Goal: Entertainment & Leisure: Consume media (video, audio)

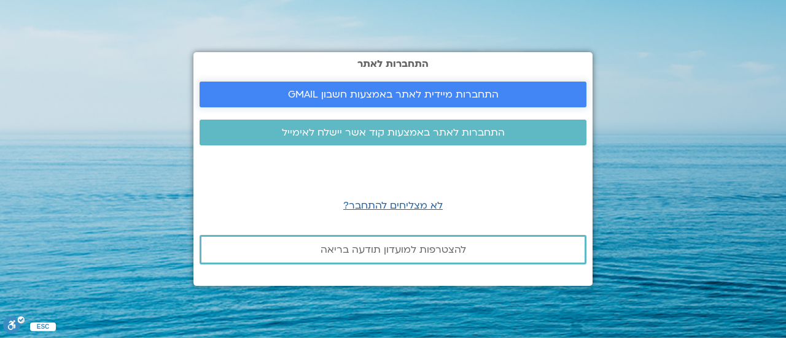
click at [388, 94] on span "התחברות מיידית לאתר באמצעות חשבון GMAIL" at bounding box center [393, 94] width 211 height 11
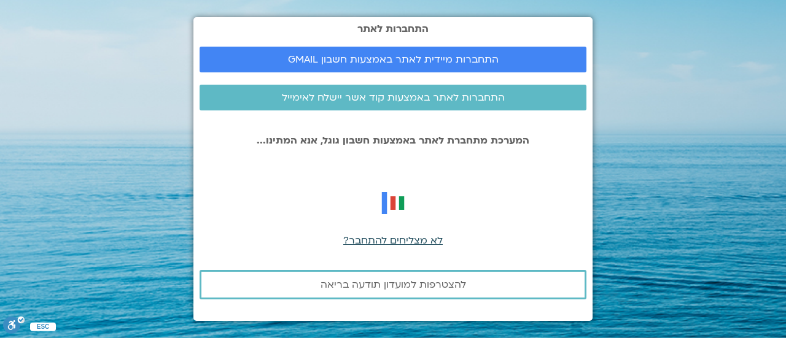
click at [392, 238] on span "לא מצליחים להתחבר?" at bounding box center [392, 241] width 99 height 14
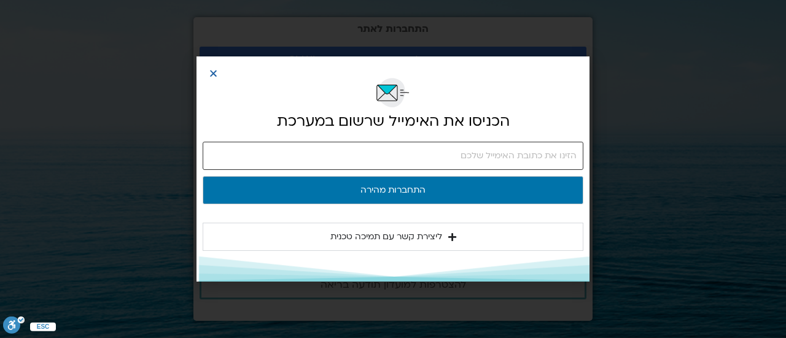
click at [413, 158] on input "email" at bounding box center [393, 156] width 381 height 28
type input "[EMAIL_ADDRESS][DOMAIN_NAME]"
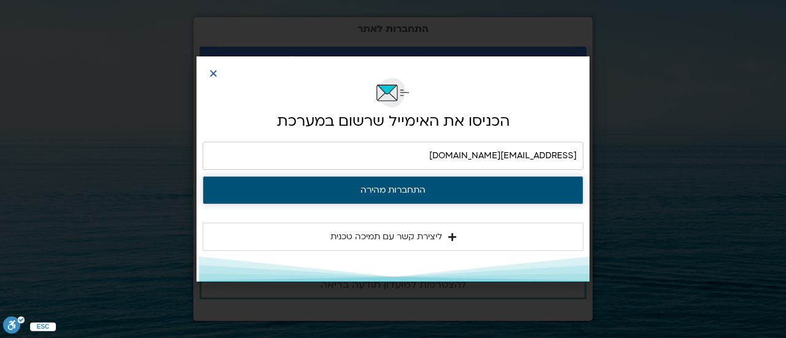
click at [398, 190] on button "התחברות מהירה" at bounding box center [393, 190] width 381 height 28
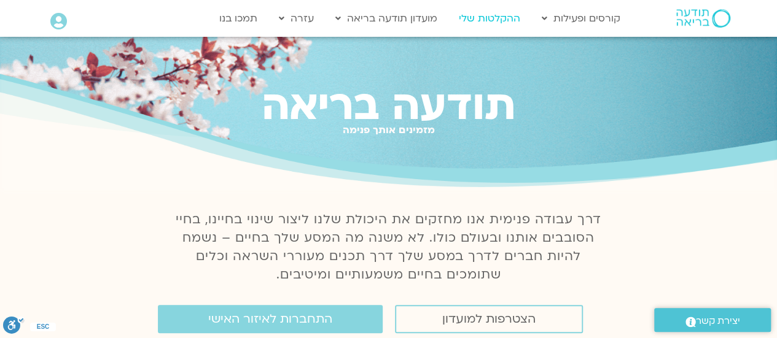
click at [497, 17] on link "ההקלטות שלי" at bounding box center [490, 18] width 74 height 23
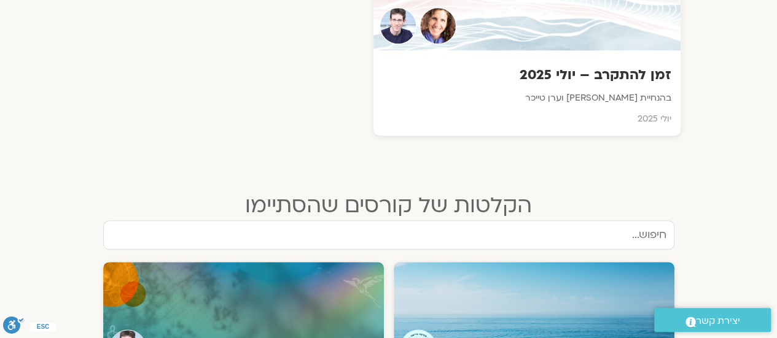
scroll to position [553, 0]
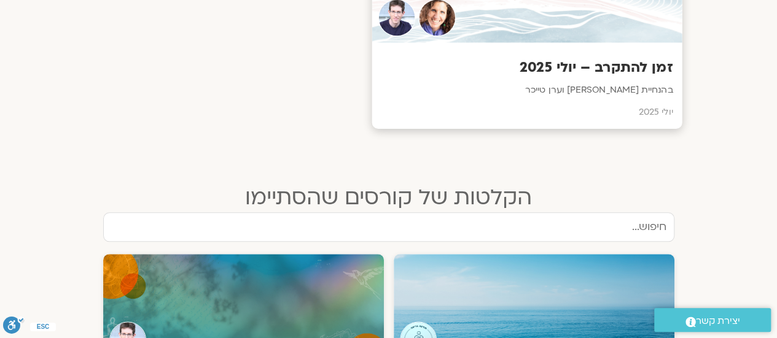
click at [563, 77] on div "זמן להתקרב – יולי 2025 בהנחיית שאנייה כהן בן חיים וערן טייכר יולי 2025" at bounding box center [527, 86] width 310 height 86
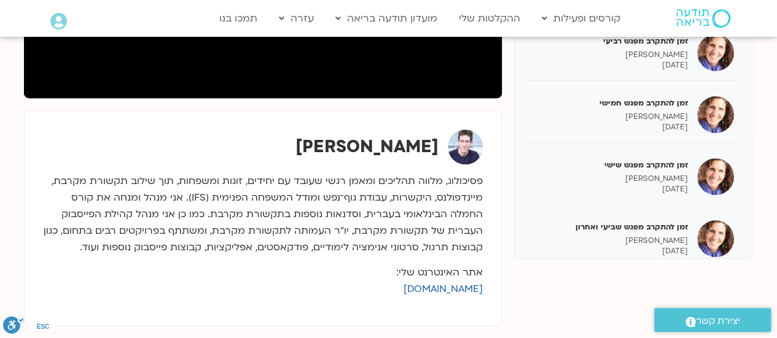
scroll to position [369, 0]
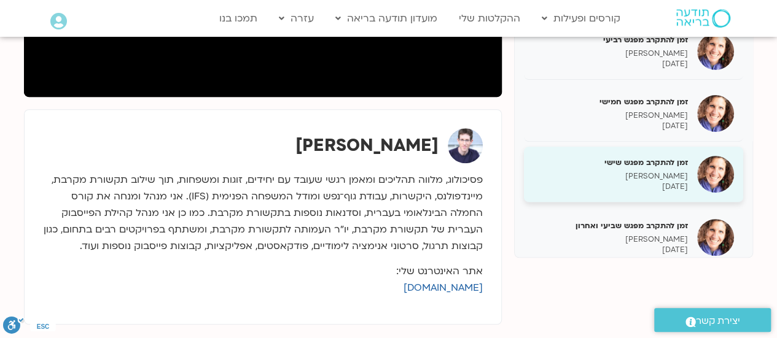
click at [615, 169] on div "זמן להתקרב מפגש שישי שאנייה כהן בן חיים 12/08/2025" at bounding box center [610, 174] width 155 height 35
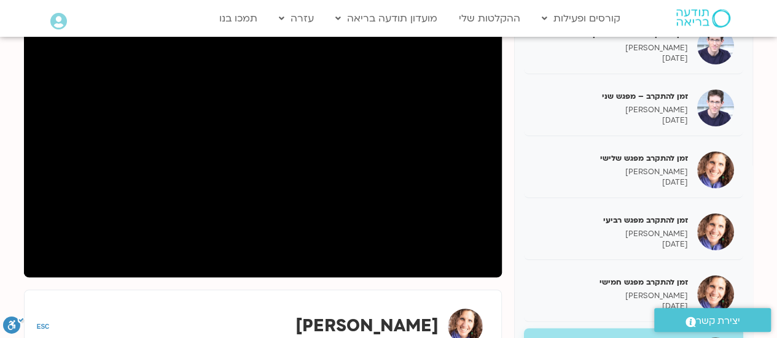
scroll to position [123, 0]
